Goal: Task Accomplishment & Management: Manage account settings

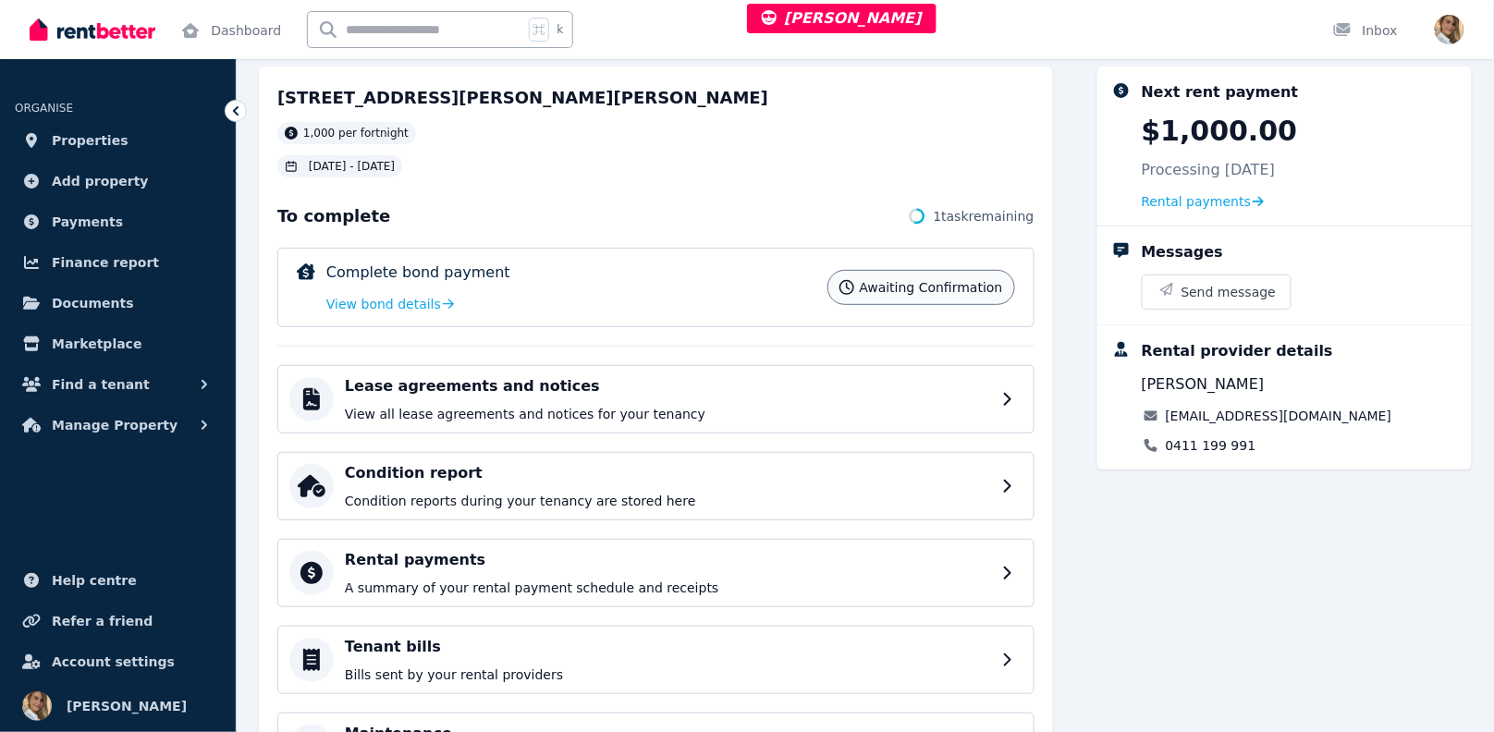
scroll to position [205, 0]
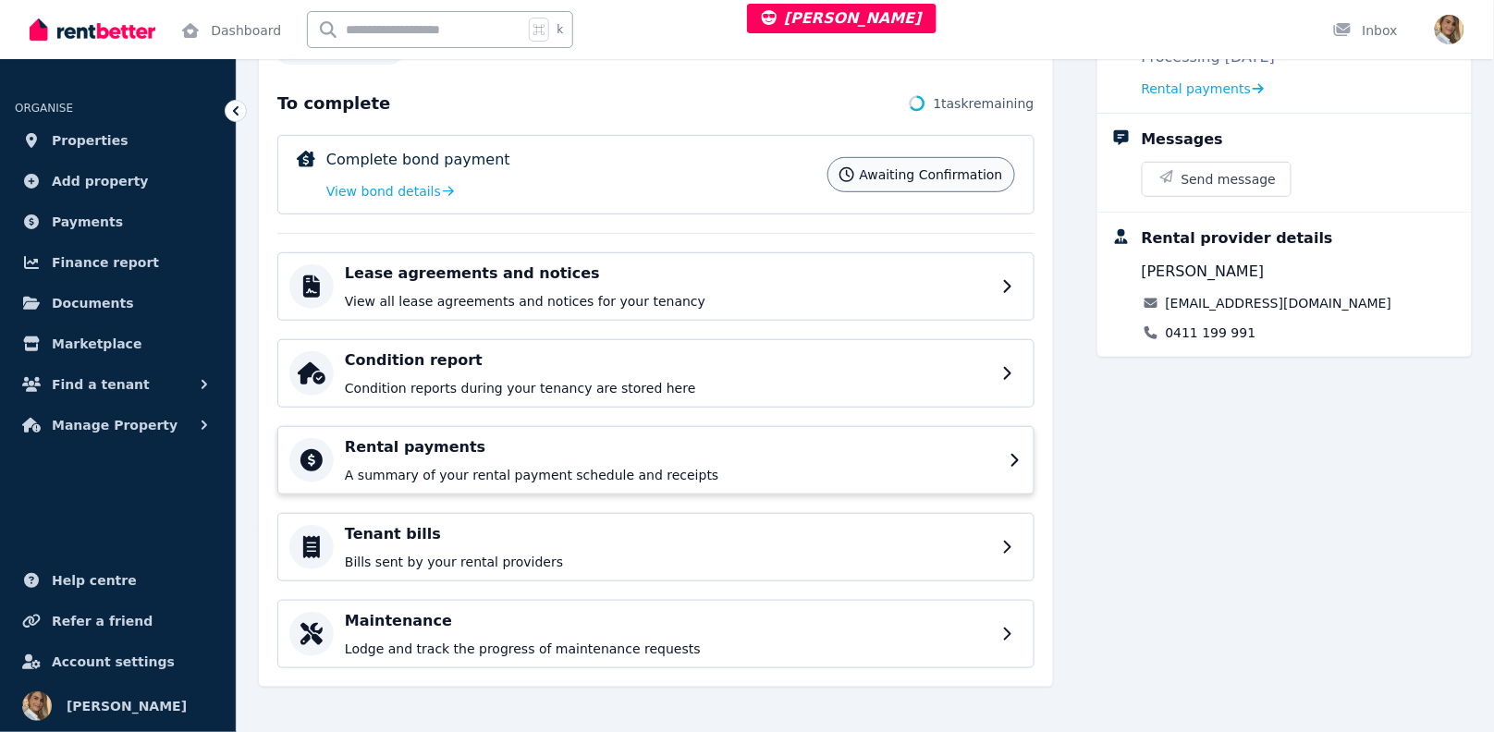
click at [486, 472] on p "A summary of your rental payment schedule and receipts" at bounding box center [672, 475] width 654 height 18
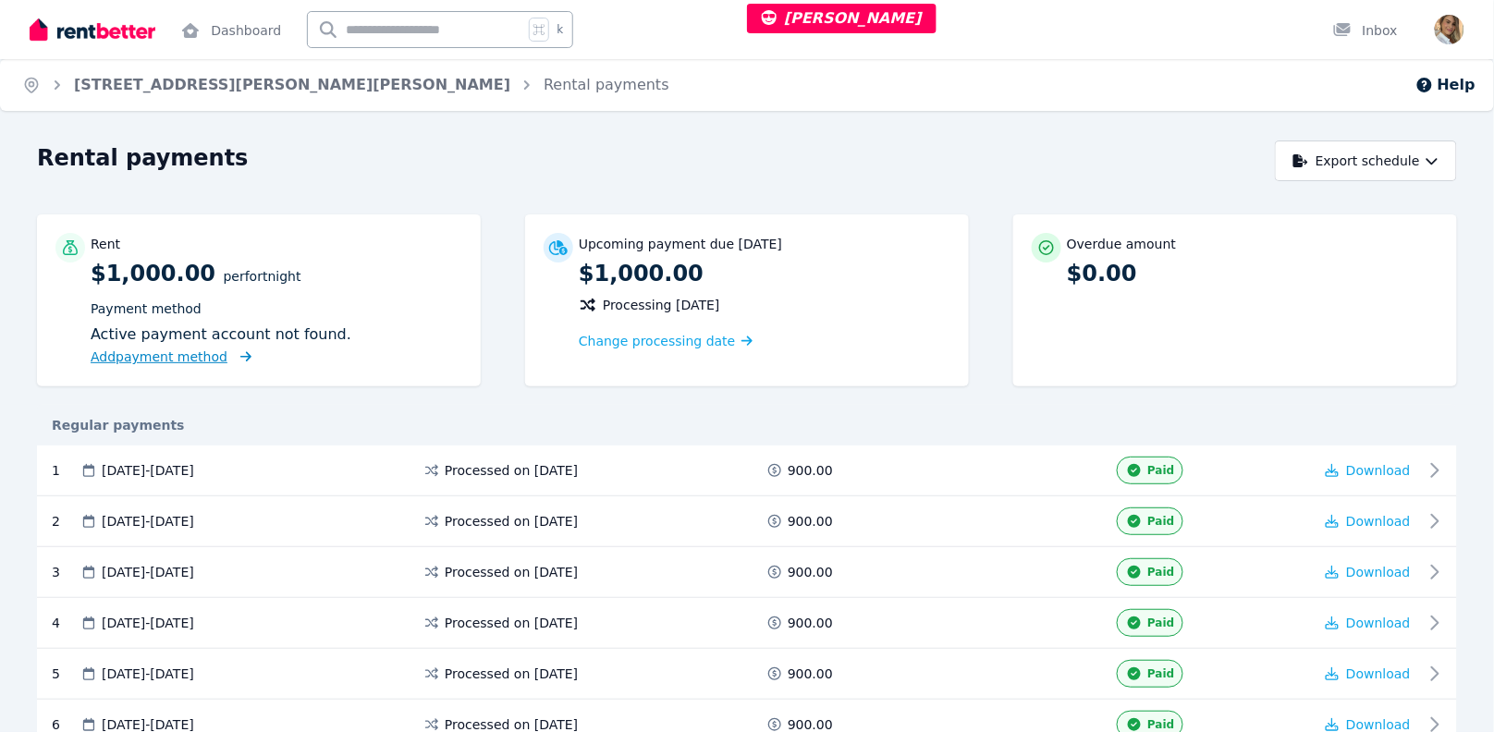
click at [187, 355] on span "Add payment method" at bounding box center [159, 357] width 137 height 15
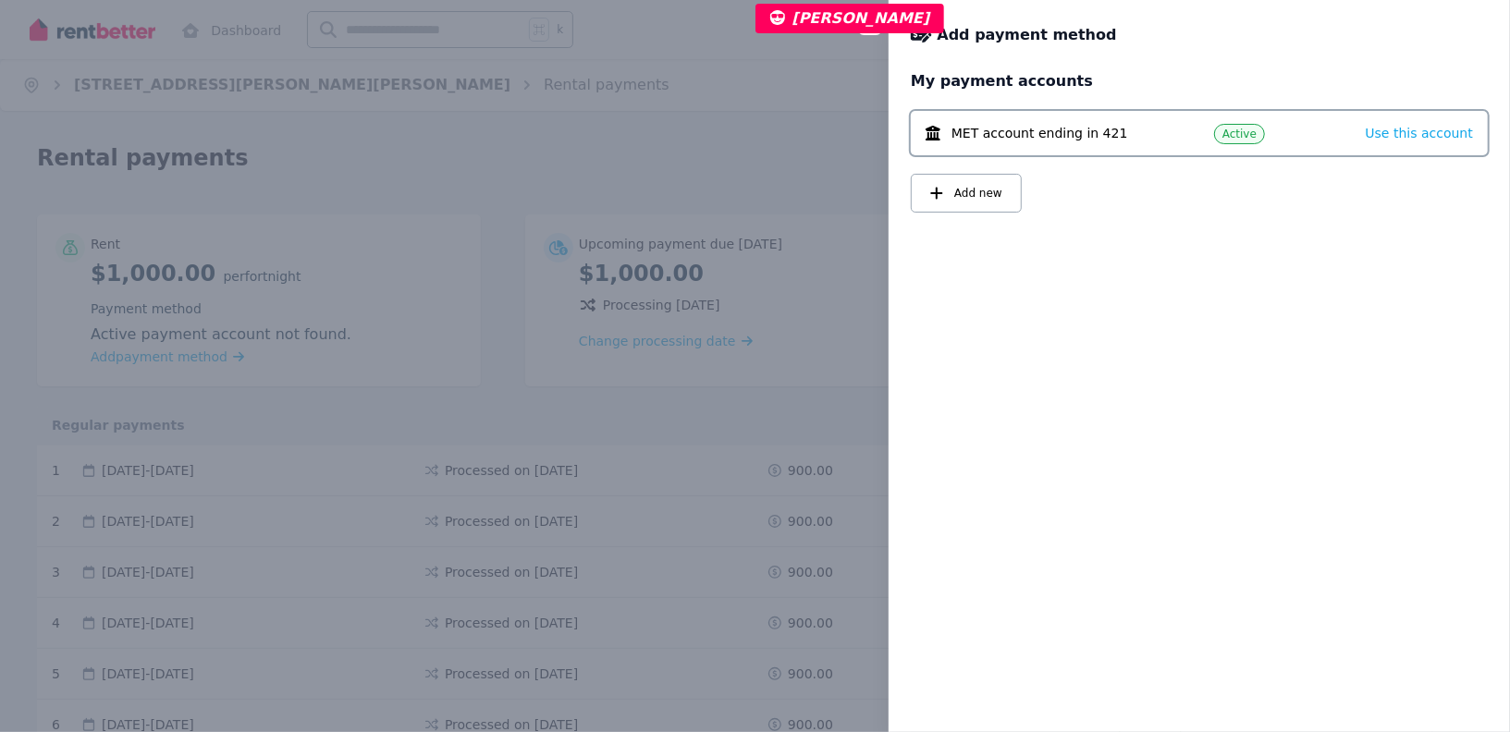
drag, startPoint x: 1090, startPoint y: 264, endPoint x: 1118, endPoint y: 250, distance: 31.4
click at [1093, 264] on div "My payment accounts MET account ending in 421 Active Use this account Add new" at bounding box center [1199, 390] width 621 height 640
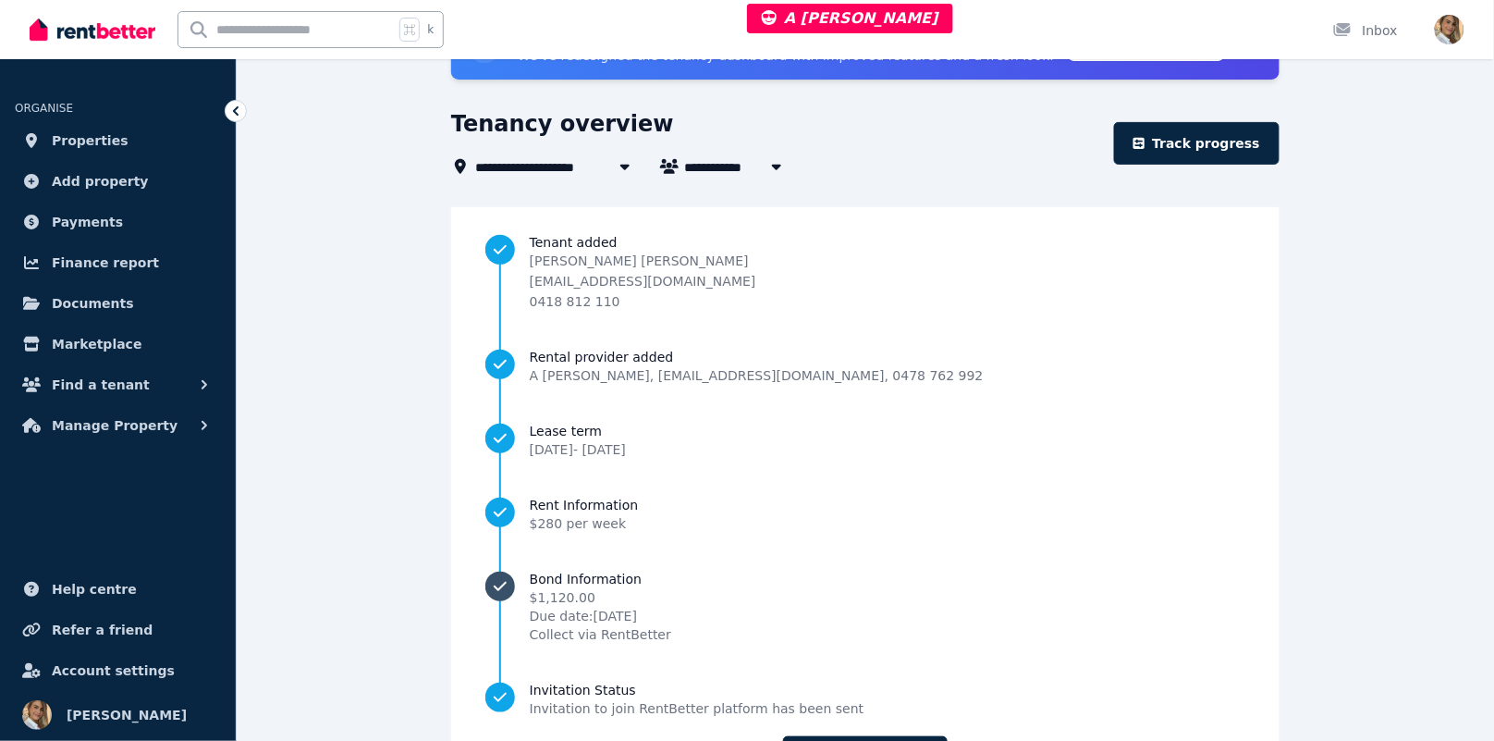
scroll to position [227, 0]
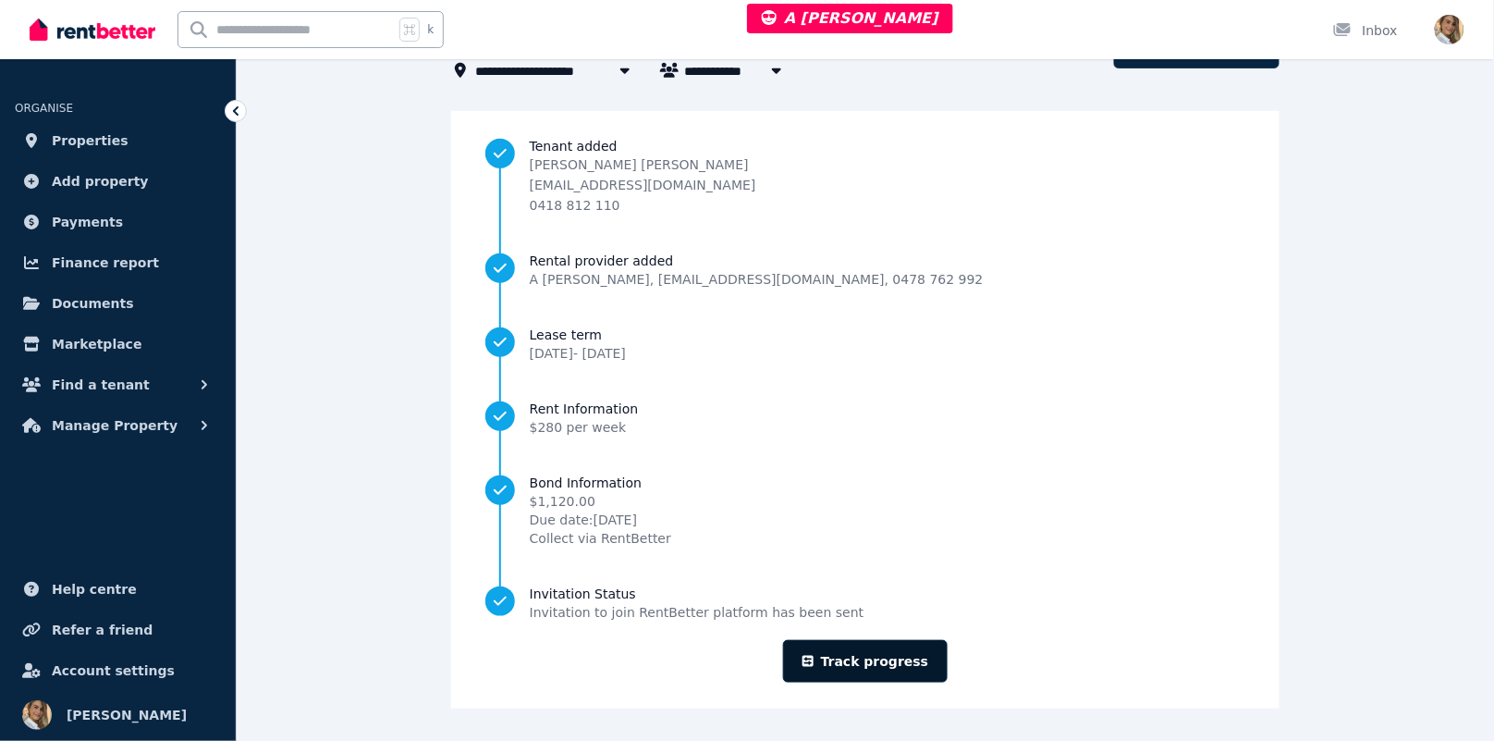
click at [907, 664] on link "Track progress" at bounding box center [866, 661] width 166 height 43
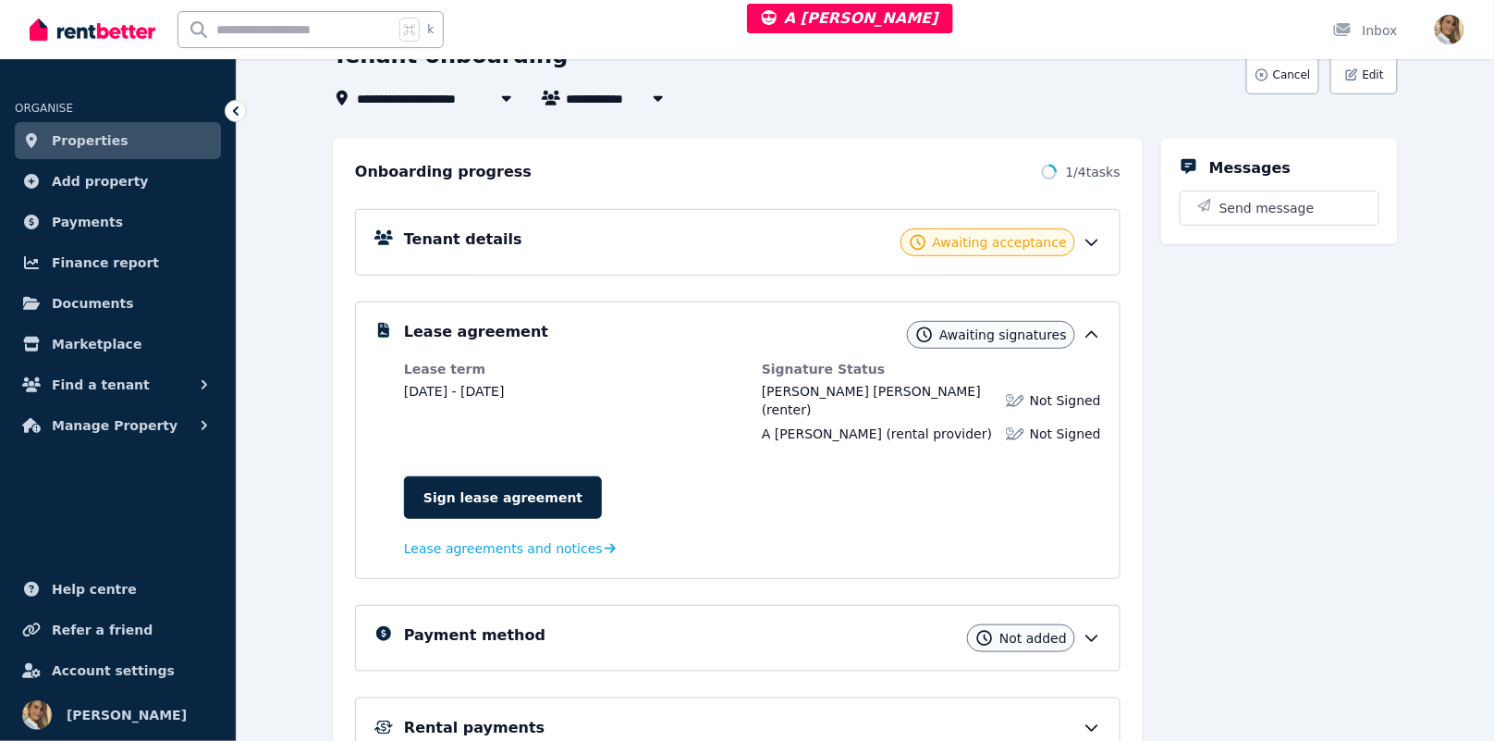
scroll to position [205, 0]
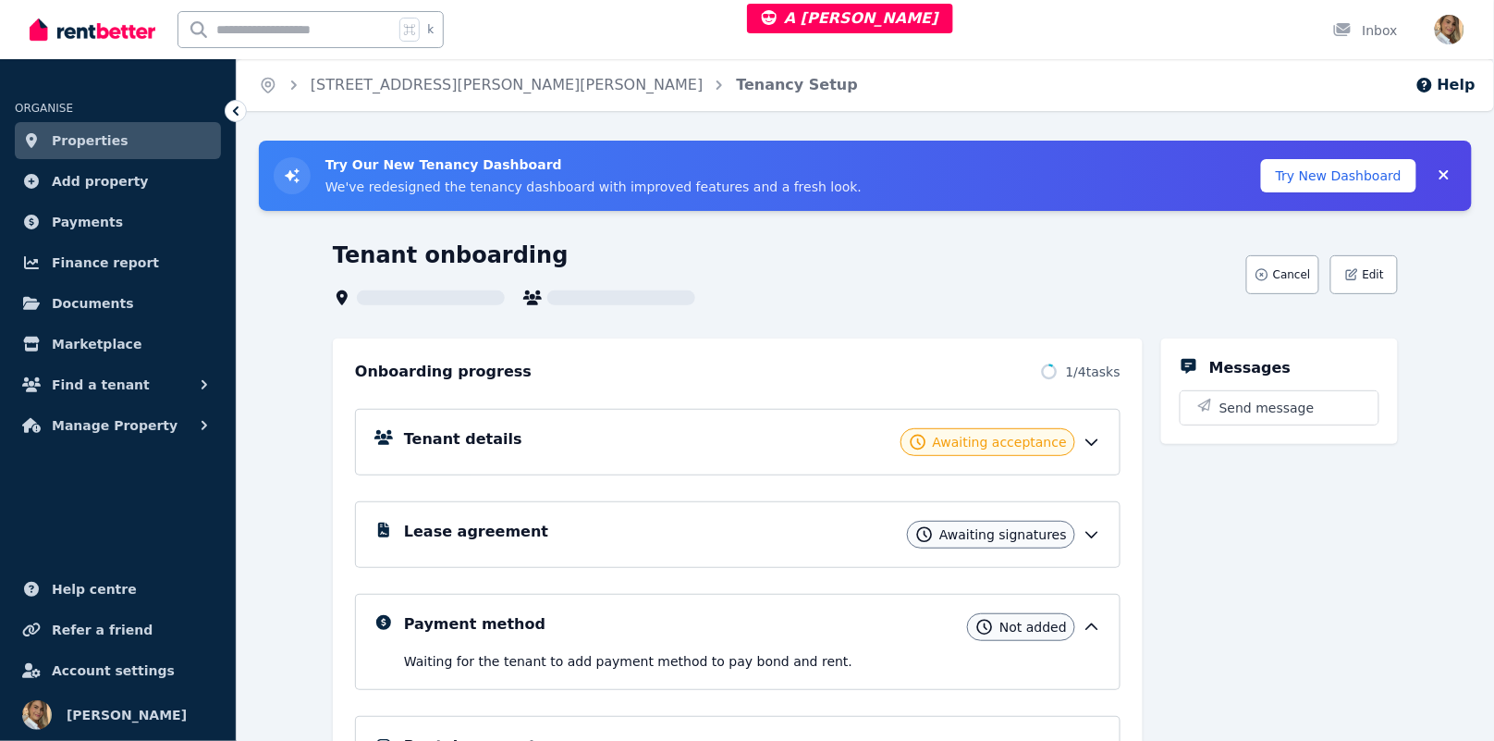
scroll to position [4, 0]
